Goal: Task Accomplishment & Management: Manage account settings

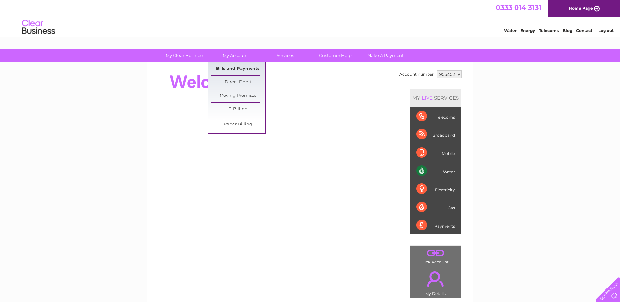
click at [246, 69] on link "Bills and Payments" at bounding box center [238, 68] width 54 height 13
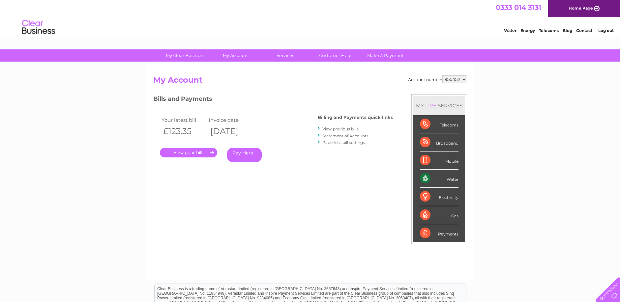
click at [201, 152] on link "." at bounding box center [188, 153] width 57 height 10
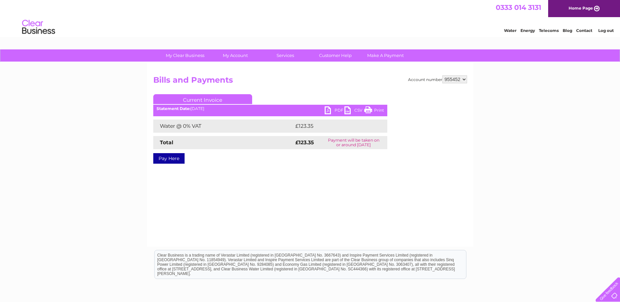
click at [335, 111] on link "PDF" at bounding box center [335, 111] width 20 height 10
